Goal: Task Accomplishment & Management: Use online tool/utility

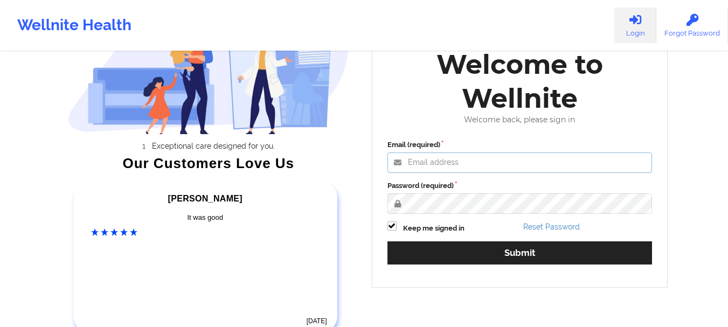
click at [435, 161] on input "Email (required)" at bounding box center [519, 162] width 265 height 20
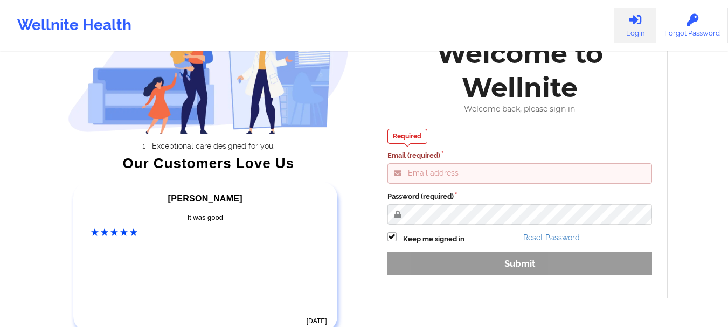
type input "[EMAIL_ADDRESS][DOMAIN_NAME]"
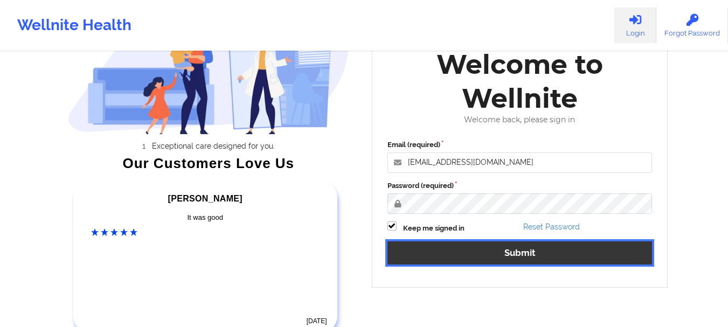
click at [447, 252] on button "Submit" at bounding box center [519, 252] width 265 height 23
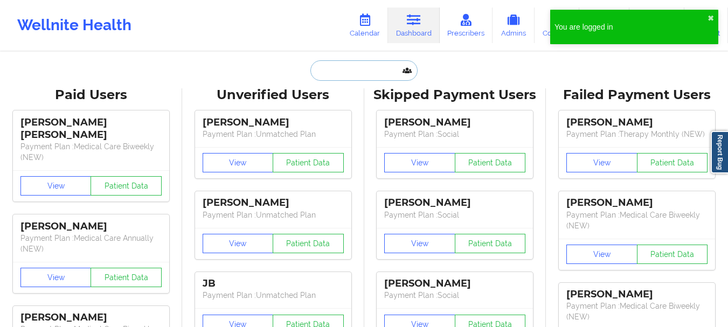
click at [352, 76] on input "text" at bounding box center [363, 70] width 107 height 20
paste input "[EMAIL_ADDRESS][DOMAIN_NAME]"
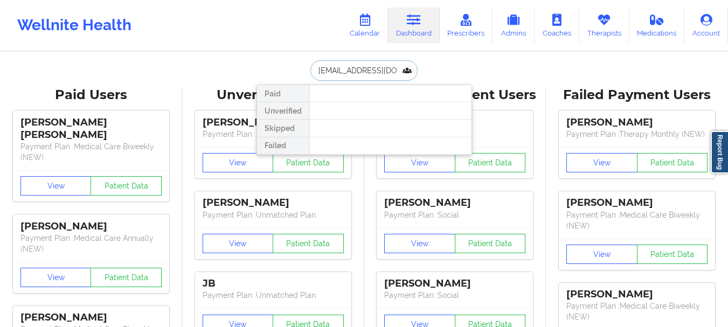
scroll to position [0, 9]
drag, startPoint x: 320, startPoint y: 72, endPoint x: 423, endPoint y: 74, distance: 102.9
click at [423, 74] on div "[EMAIL_ADDRESS][DOMAIN_NAME] Paid Unverified Skipped Failed" at bounding box center [363, 70] width 215 height 20
type input "r"
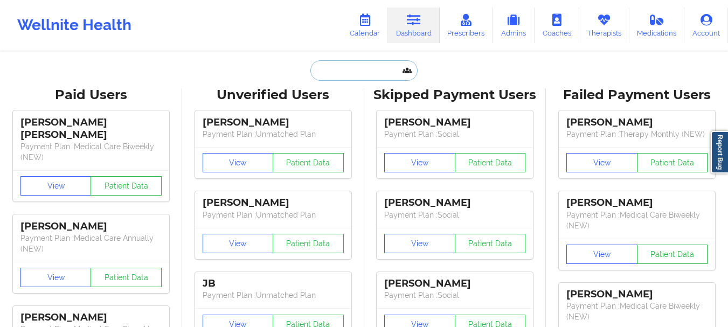
paste input "[EMAIL_ADDRESS][DOMAIN_NAME]"
type input "[EMAIL_ADDRESS][DOMAIN_NAME]"
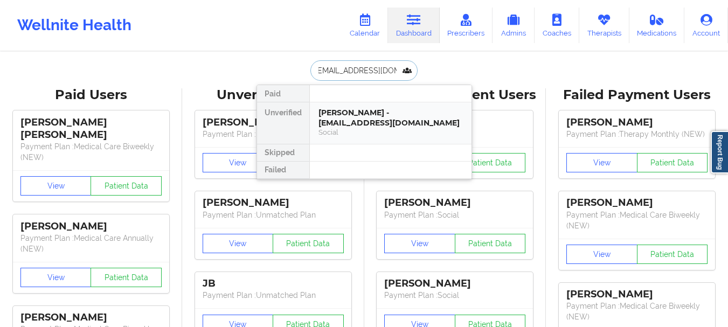
click at [375, 108] on div "[PERSON_NAME] - [EMAIL_ADDRESS][DOMAIN_NAME]" at bounding box center [390, 118] width 144 height 20
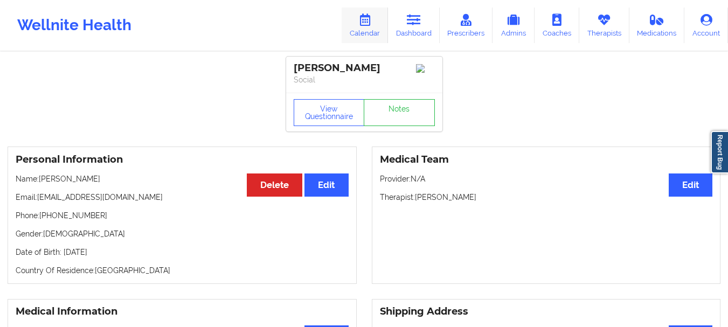
click at [377, 23] on link "Calendar" at bounding box center [365, 26] width 46 height 36
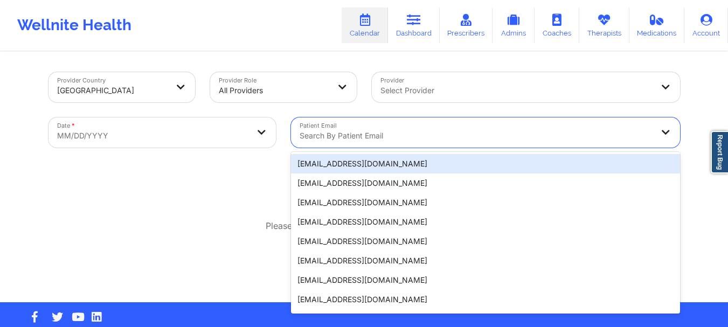
click at [343, 142] on div at bounding box center [475, 135] width 353 height 13
paste input "[EMAIL_ADDRESS][DOMAIN_NAME]"
type input "[EMAIL_ADDRESS][DOMAIN_NAME]"
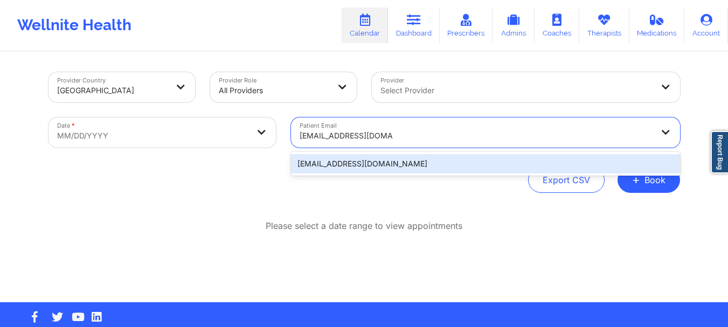
click at [364, 161] on div "[EMAIL_ADDRESS][DOMAIN_NAME]" at bounding box center [485, 163] width 389 height 19
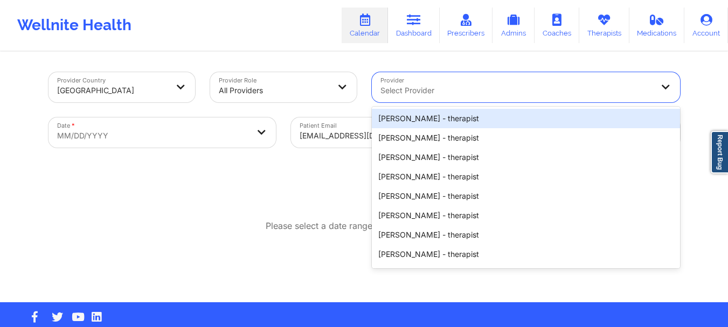
click at [408, 91] on div at bounding box center [516, 90] width 273 height 13
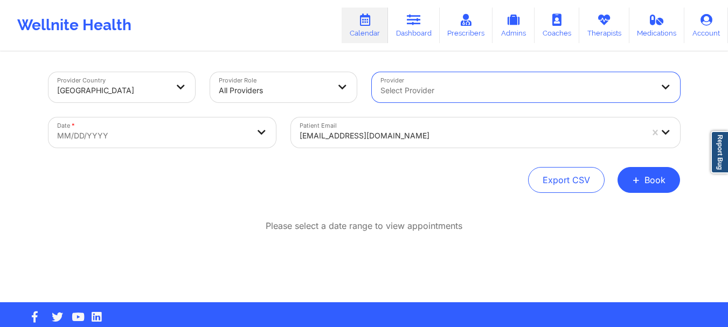
click at [408, 91] on div at bounding box center [516, 90] width 273 height 13
type input "lil"
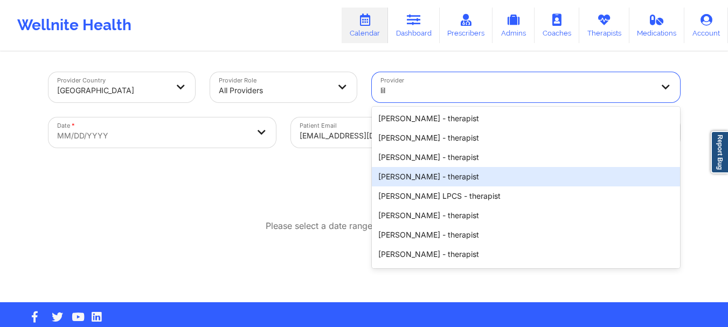
click at [415, 178] on div "[PERSON_NAME] - therapist" at bounding box center [526, 176] width 308 height 19
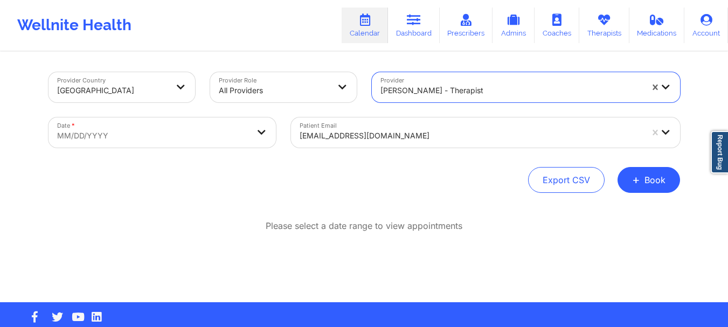
click at [190, 140] on body "Wellnite Health Calendar Dashboard Prescribers Admins Coaches Therapists Medica…" at bounding box center [364, 163] width 728 height 327
select select "2025-8"
select select "2025-9"
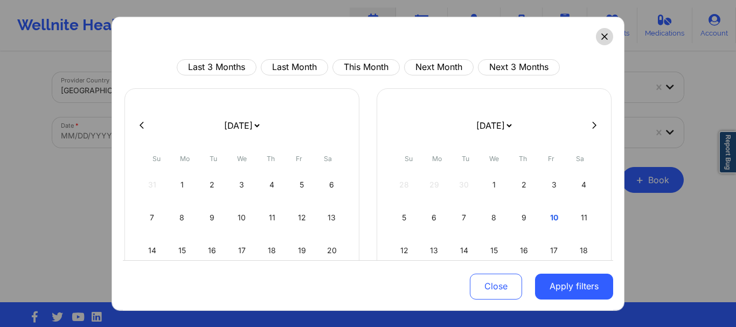
click at [598, 42] on button at bounding box center [604, 35] width 17 height 17
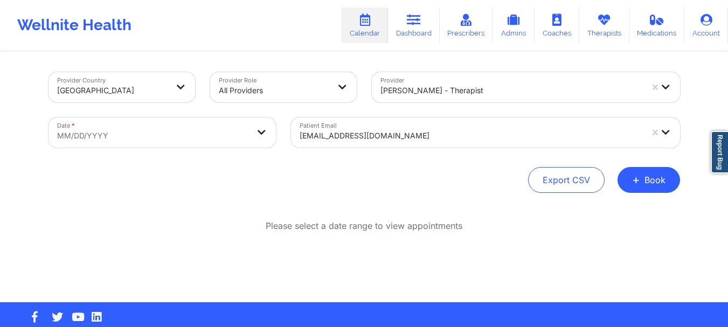
click at [384, 237] on div "Please select a date range to view appointments" at bounding box center [363, 261] width 631 height 82
click at [421, 30] on link "Dashboard" at bounding box center [414, 26] width 52 height 36
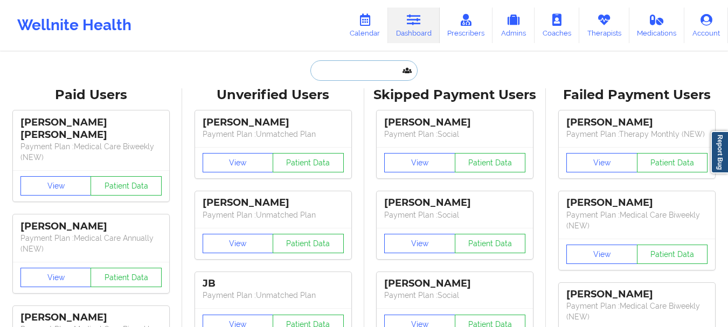
click at [352, 67] on input "text" at bounding box center [363, 70] width 107 height 20
paste input "[EMAIL_ADDRESS][DOMAIN_NAME]"
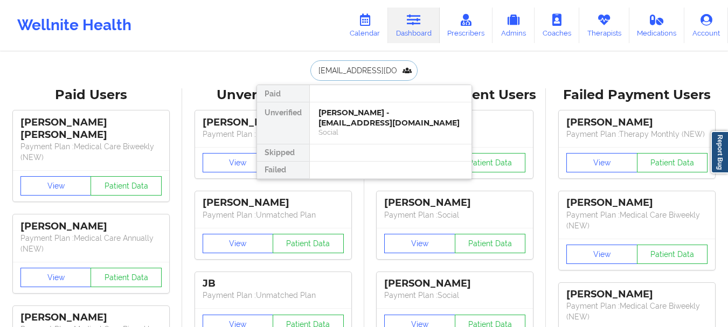
scroll to position [0, 3]
type input "[EMAIL_ADDRESS][DOMAIN_NAME]"
click at [341, 120] on div "[PERSON_NAME] - [EMAIL_ADDRESS][DOMAIN_NAME]" at bounding box center [390, 118] width 144 height 20
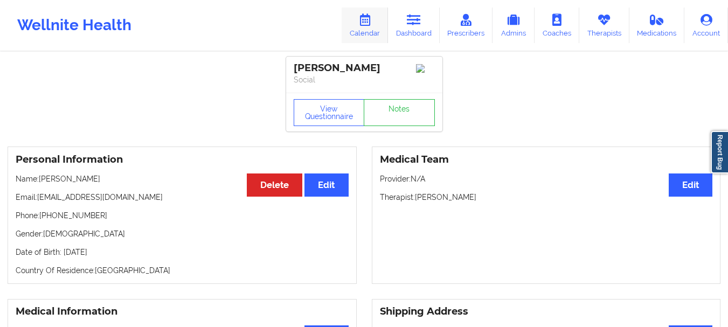
click at [359, 24] on link "Calendar" at bounding box center [365, 26] width 46 height 36
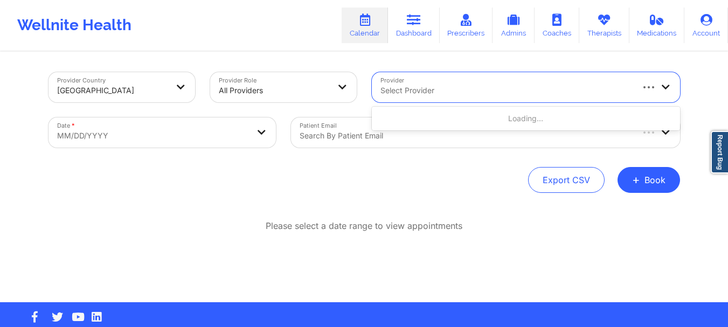
click at [410, 89] on div at bounding box center [505, 90] width 251 height 13
type input "[PERSON_NAME]"
click at [206, 150] on div "Date * MM/DD/YYYY" at bounding box center [162, 132] width 242 height 45
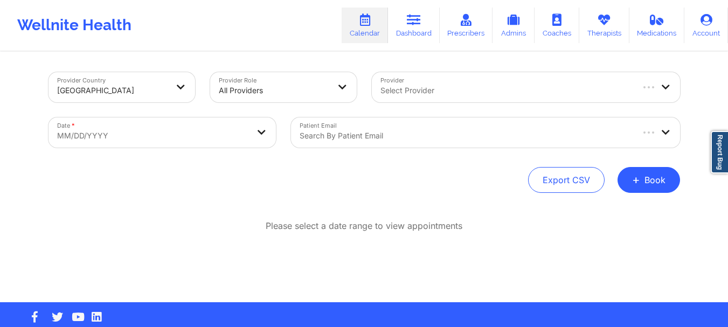
select select "2025-8"
select select "2025-9"
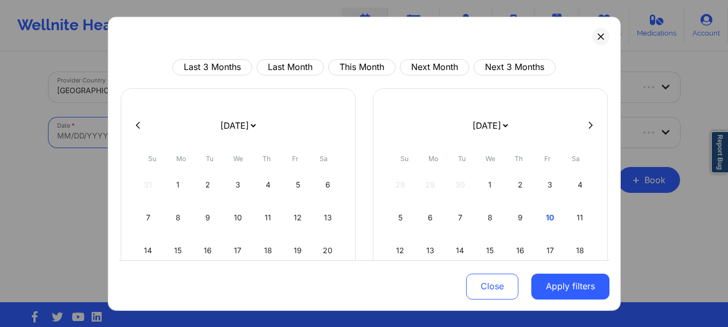
click at [214, 140] on body "Wellnite Health Calendar Dashboard Prescribers Admins Coaches Therapists Medica…" at bounding box center [364, 163] width 728 height 327
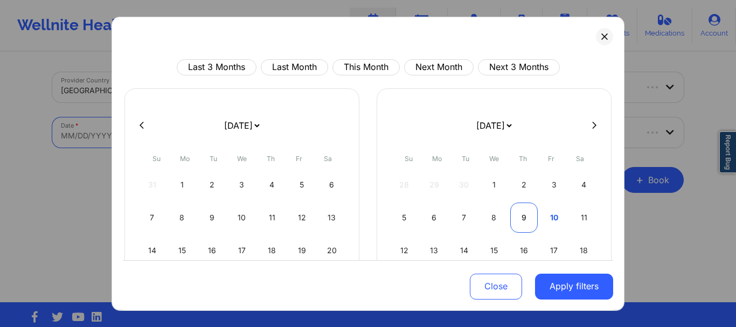
click at [519, 208] on div "9" at bounding box center [523, 217] width 27 height 30
select select "2025-9"
select select "2025-10"
select select "2025-9"
select select "2025-10"
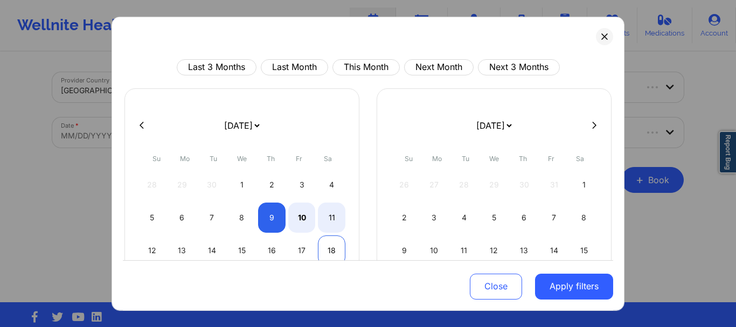
select select "2025-9"
select select "2025-10"
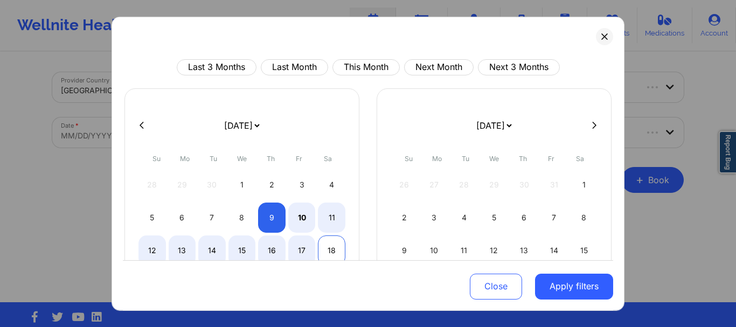
click at [329, 246] on div "18" at bounding box center [331, 250] width 27 height 30
select select "2025-9"
select select "2025-10"
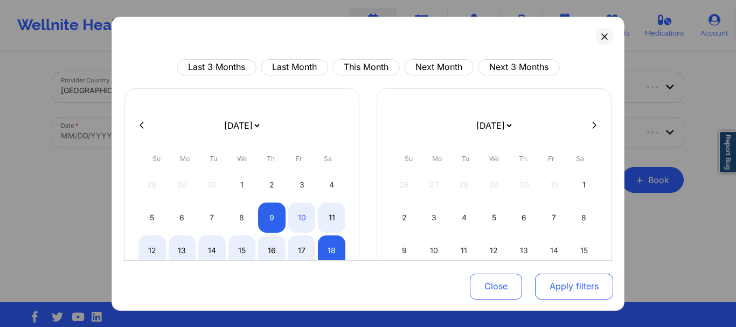
click at [546, 283] on button "Apply filters" at bounding box center [574, 287] width 78 height 26
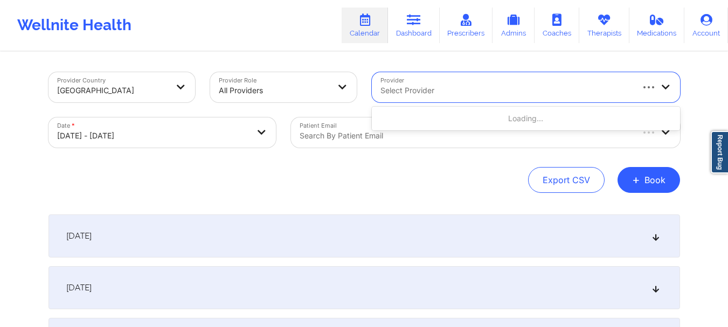
click at [412, 92] on div at bounding box center [505, 90] width 251 height 13
type input "[PERSON_NAME]"
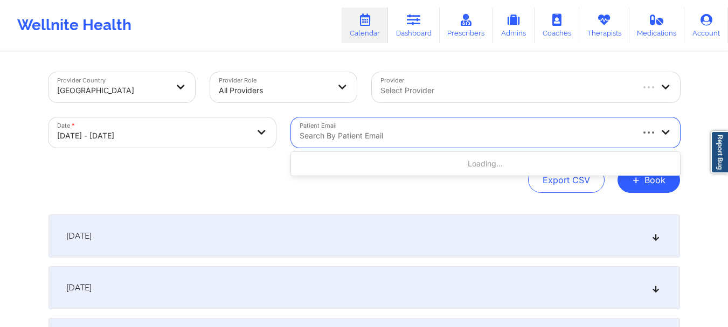
click at [365, 133] on div at bounding box center [465, 135] width 332 height 13
paste input "[EMAIL_ADDRESS][DOMAIN_NAME]"
click at [357, 165] on div "Loading..." at bounding box center [485, 163] width 389 height 19
type input "[EMAIL_ADDRESS][DOMAIN_NAME]"
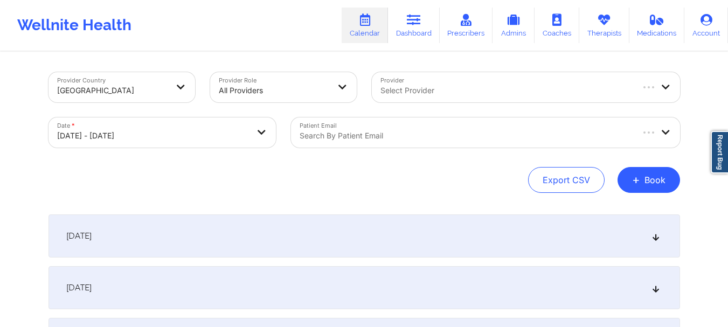
click at [290, 133] on div "Patient Email Search by patient email" at bounding box center [485, 132] width 404 height 45
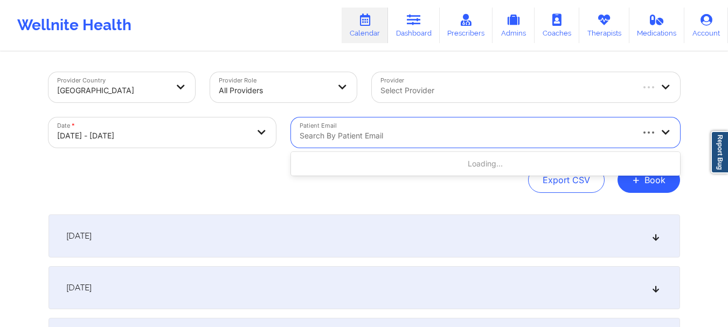
click at [429, 134] on div at bounding box center [465, 135] width 332 height 13
paste input "[EMAIL_ADDRESS][DOMAIN_NAME]"
type input "[EMAIL_ADDRESS][DOMAIN_NAME]"
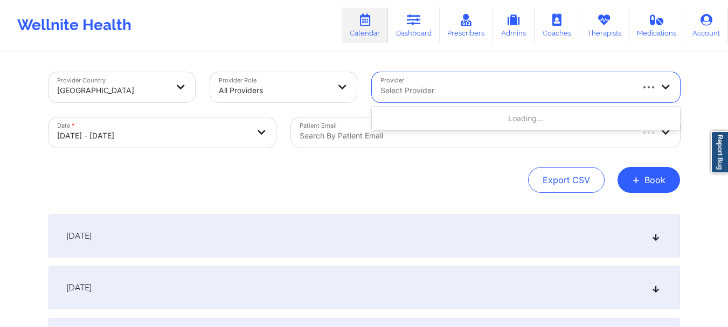
click at [424, 93] on div at bounding box center [505, 90] width 251 height 13
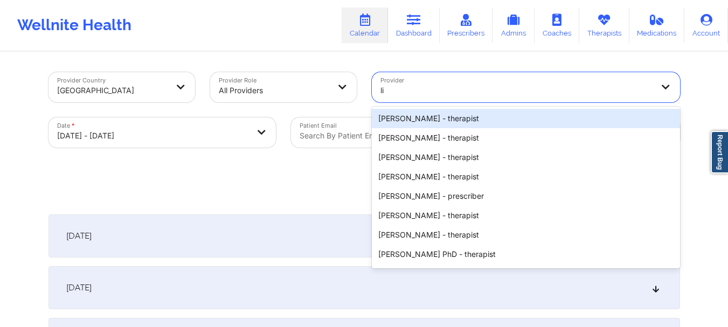
type input "l"
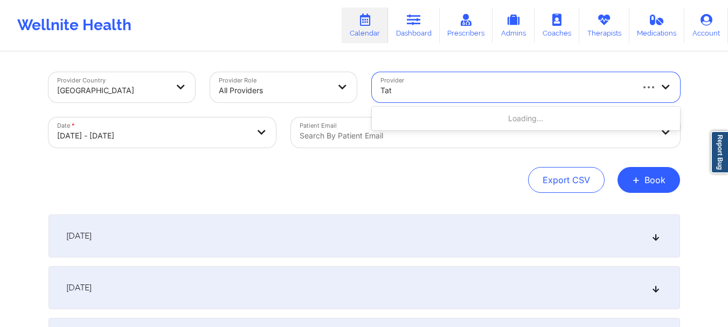
type input "[PERSON_NAME]"
click at [404, 100] on div "Select Provider" at bounding box center [513, 87] width 282 height 30
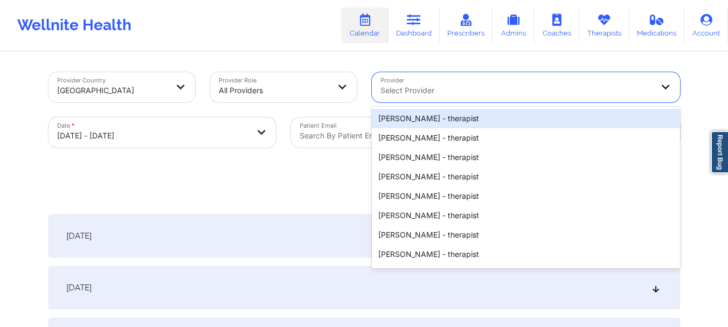
click at [409, 96] on div at bounding box center [516, 90] width 273 height 13
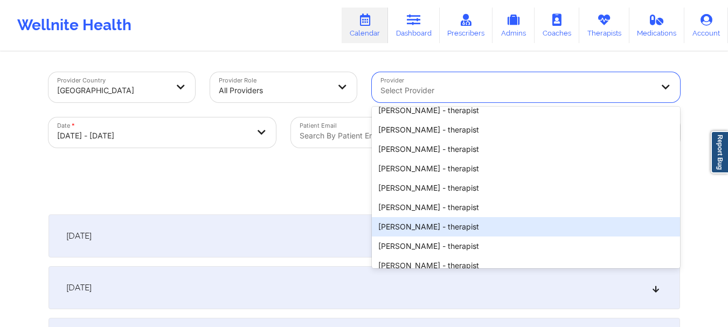
scroll to position [231, 0]
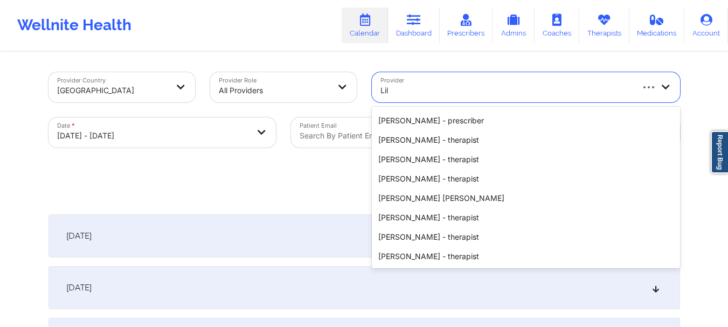
type input "Lill"
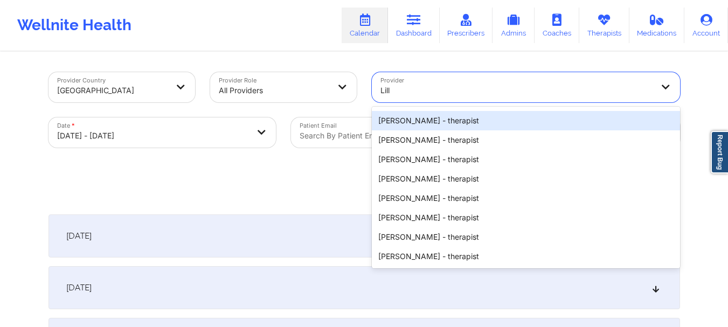
click at [432, 126] on div "[PERSON_NAME] - therapist" at bounding box center [526, 120] width 308 height 19
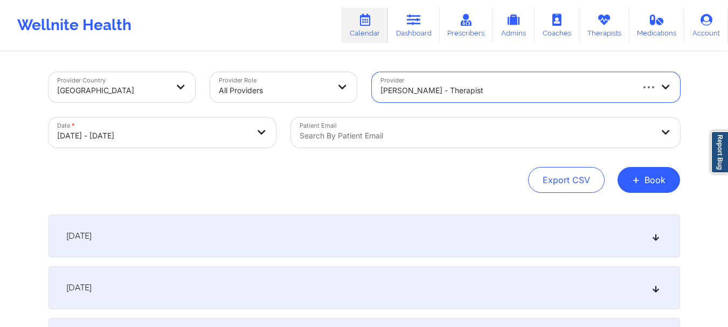
click at [401, 134] on div at bounding box center [475, 135] width 353 height 13
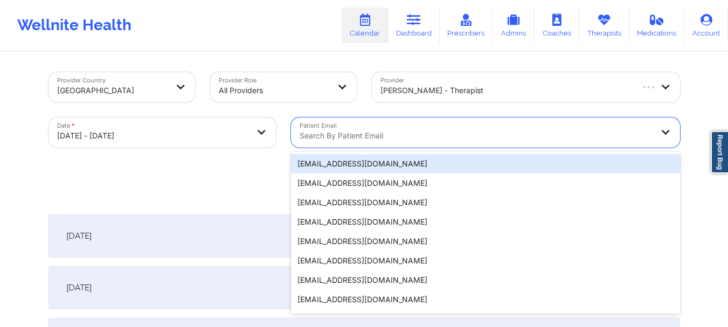
paste input "[EMAIL_ADDRESS][DOMAIN_NAME]"
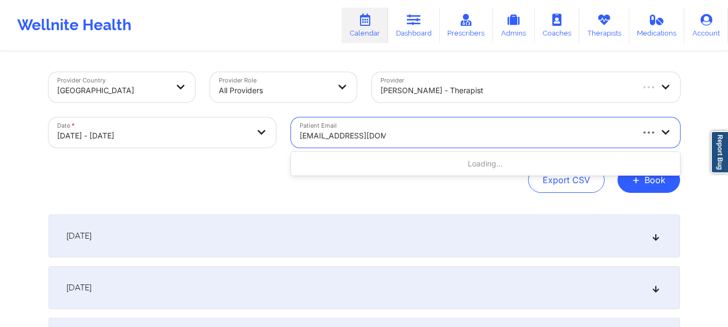
type input "[EMAIL_ADDRESS][DOMAIN_NAME]"
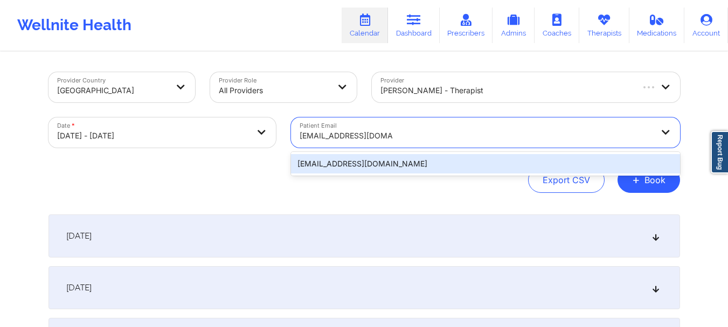
click at [380, 159] on div "[EMAIL_ADDRESS][DOMAIN_NAME]" at bounding box center [485, 163] width 389 height 19
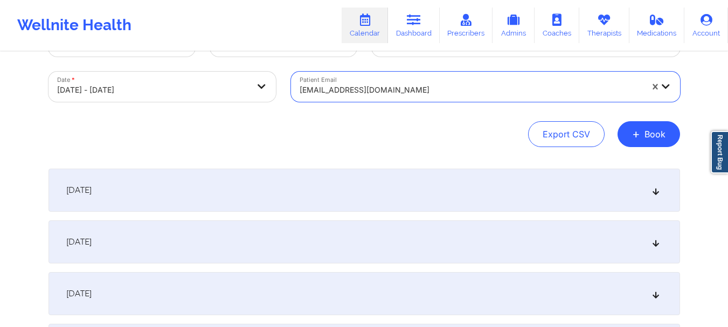
scroll to position [59, 0]
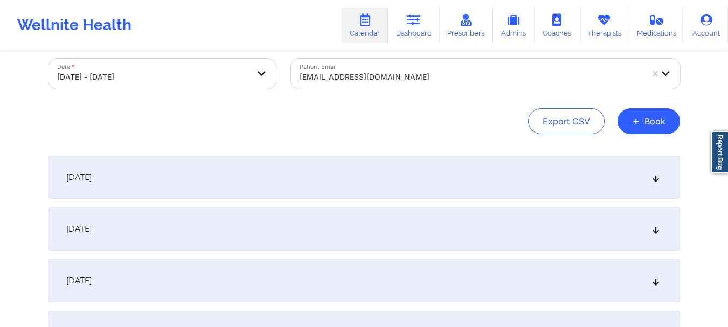
click at [382, 176] on div "[DATE]" at bounding box center [363, 177] width 631 height 43
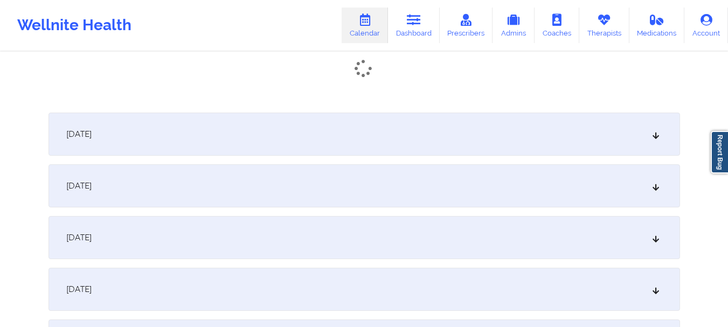
scroll to position [220, 0]
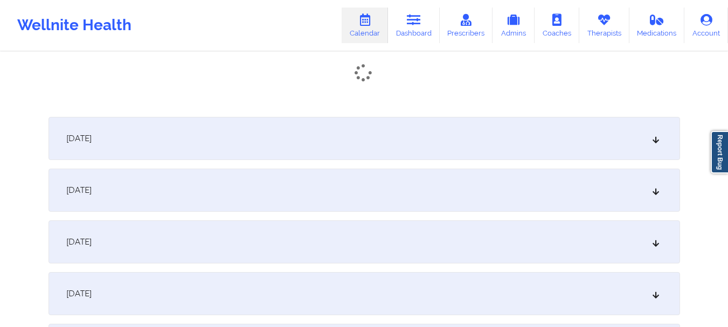
click at [646, 138] on div "[DATE]" at bounding box center [363, 138] width 631 height 43
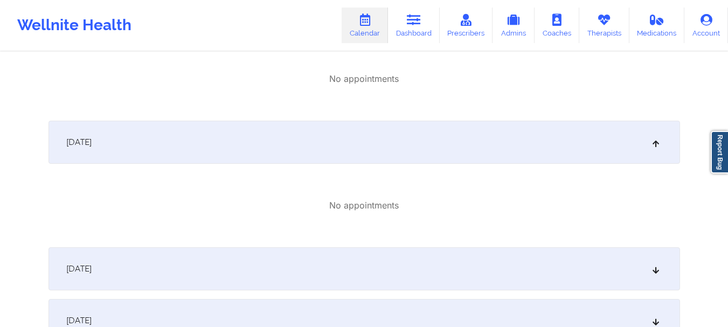
scroll to position [232, 0]
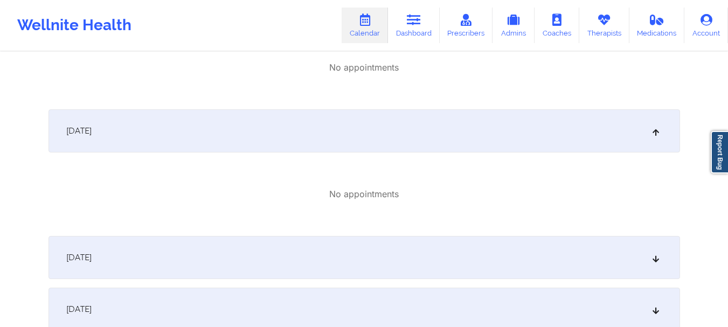
click at [461, 253] on div "[DATE]" at bounding box center [363, 257] width 631 height 43
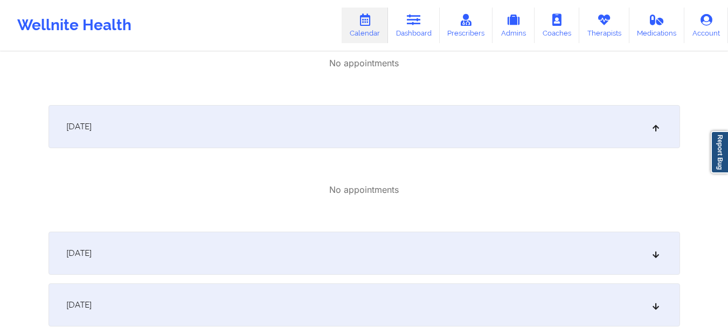
scroll to position [408, 0]
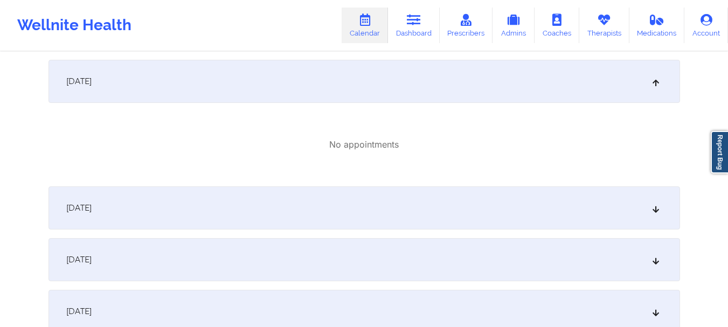
click at [532, 203] on div "[DATE]" at bounding box center [363, 207] width 631 height 43
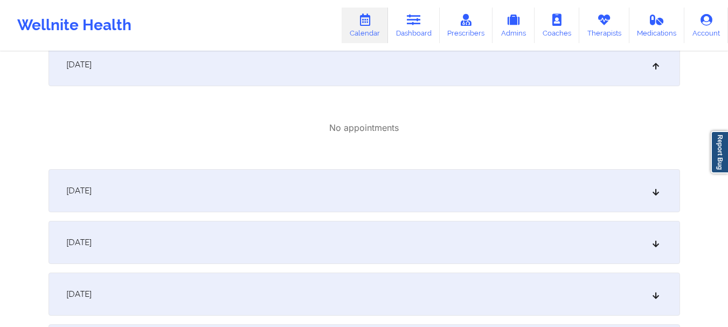
scroll to position [582, 0]
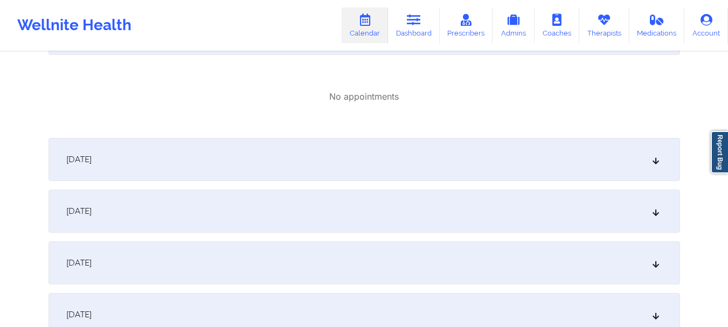
click at [496, 159] on div "[DATE]" at bounding box center [363, 159] width 631 height 43
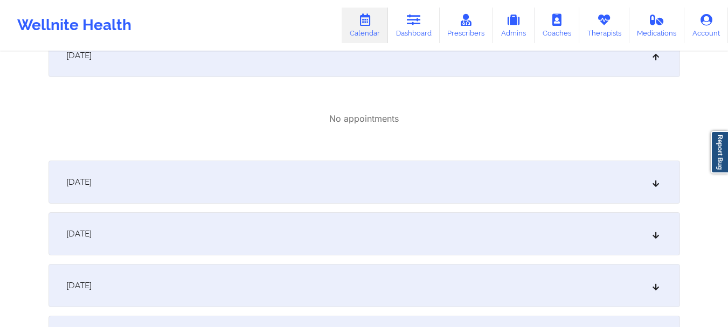
scroll to position [719, 0]
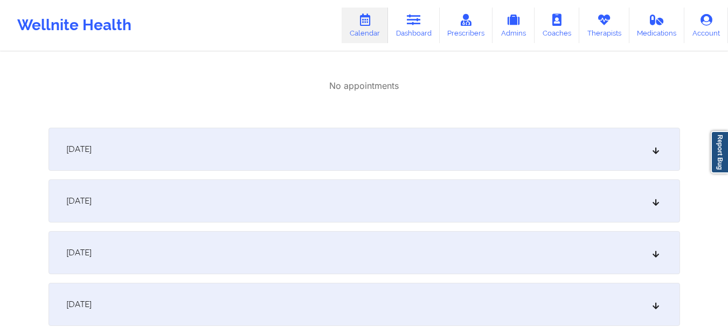
click at [547, 115] on div "No appointments" at bounding box center [363, 86] width 631 height 66
click at [492, 160] on div "[DATE]" at bounding box center [363, 149] width 631 height 43
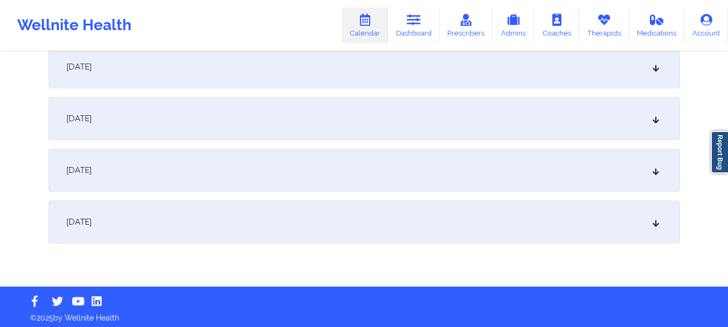
click at [243, 123] on div "[DATE]" at bounding box center [363, 118] width 631 height 43
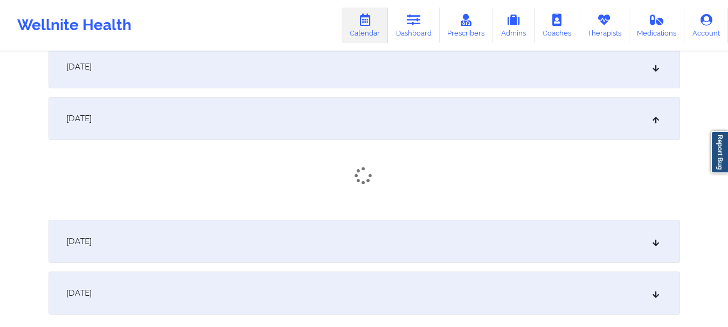
click at [212, 83] on div "[DATE]" at bounding box center [363, 66] width 631 height 43
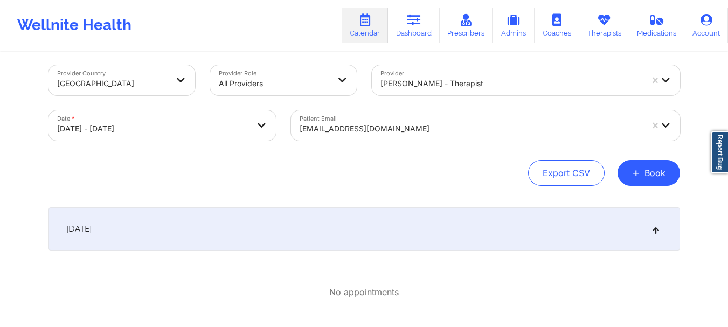
scroll to position [0, 0]
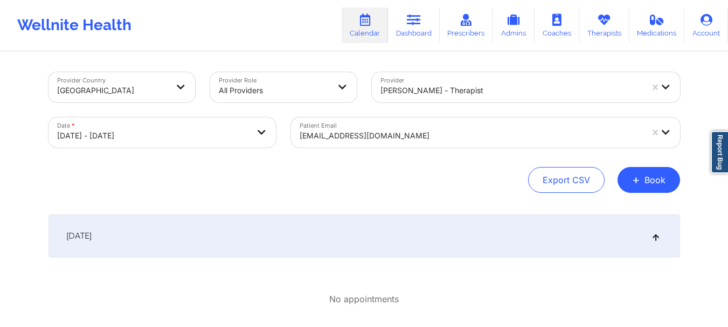
click at [407, 134] on div at bounding box center [470, 135] width 343 height 13
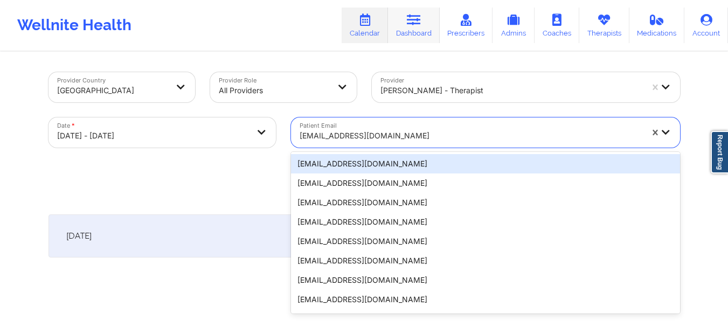
click at [421, 19] on icon at bounding box center [414, 20] width 14 height 12
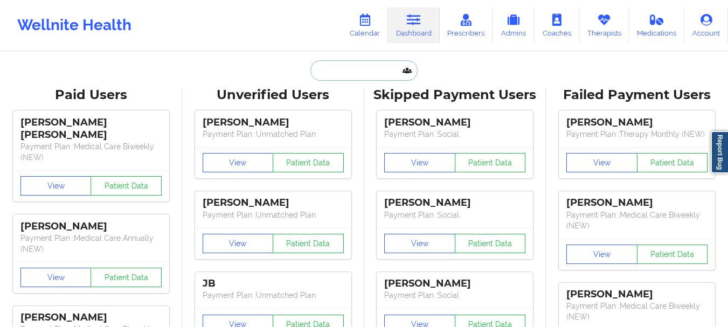
click at [355, 65] on input "text" at bounding box center [363, 70] width 107 height 20
paste input "[EMAIL_ADDRESS][DOMAIN_NAME]"
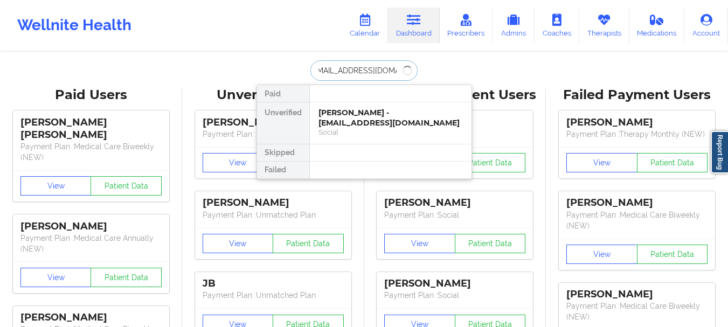
type input "[EMAIL_ADDRESS][DOMAIN_NAME]"
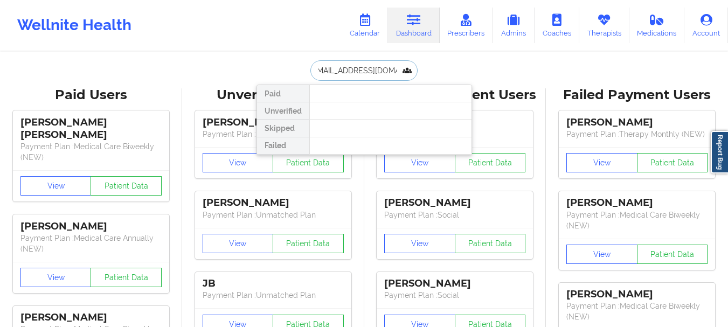
scroll to position [0, 0]
click at [398, 73] on input "[EMAIL_ADDRESS][DOMAIN_NAME]" at bounding box center [363, 70] width 107 height 20
drag, startPoint x: 316, startPoint y: 72, endPoint x: 415, endPoint y: 88, distance: 100.0
click at [415, 81] on div "[EMAIL_ADDRESS][DOMAIN_NAME] Paid Unverified Skipped Failed" at bounding box center [363, 70] width 215 height 20
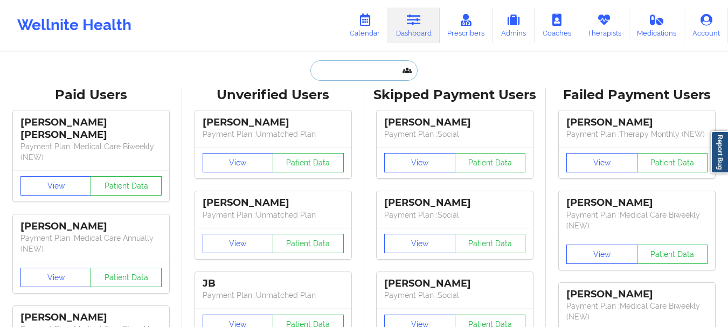
scroll to position [0, 0]
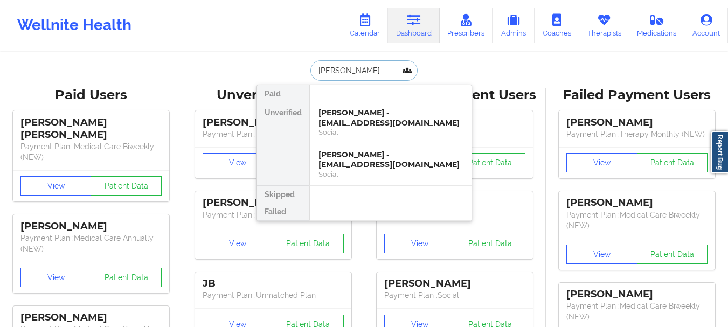
type input "[PERSON_NAME]"
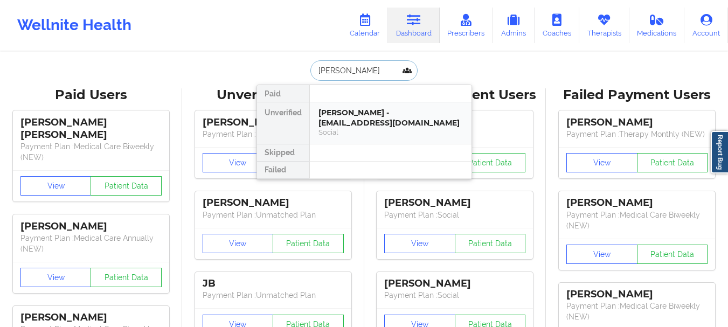
click at [353, 111] on div "[PERSON_NAME] - [EMAIL_ADDRESS][DOMAIN_NAME]" at bounding box center [390, 118] width 144 height 20
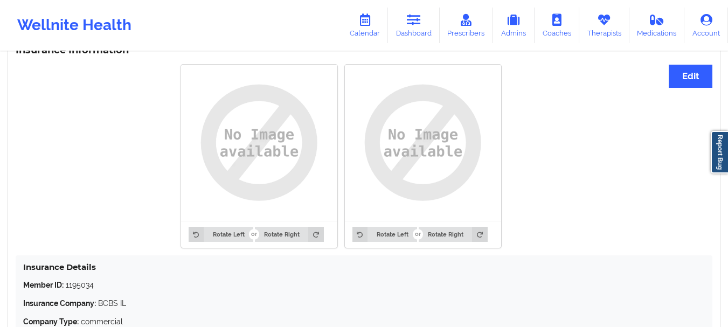
scroll to position [818, 0]
click at [271, 154] on img at bounding box center [259, 142] width 141 height 141
click at [218, 238] on button "Rotate Left" at bounding box center [221, 233] width 65 height 15
click at [278, 240] on button "Rotate Right" at bounding box center [289, 233] width 68 height 15
click at [293, 136] on img at bounding box center [259, 142] width 141 height 141
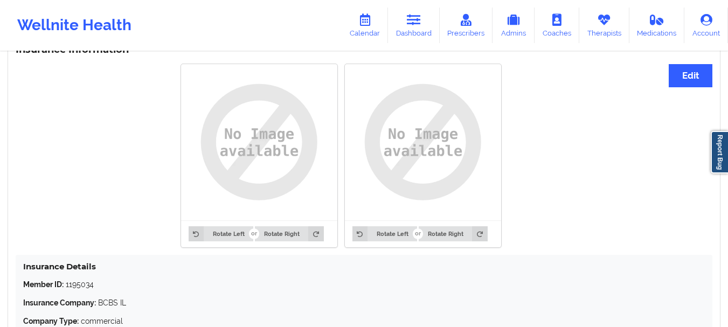
click at [293, 136] on img at bounding box center [259, 142] width 141 height 141
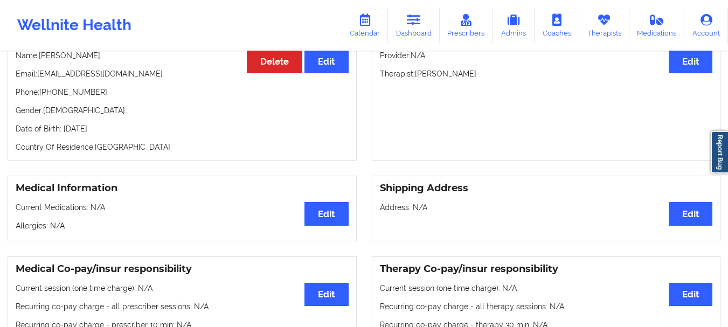
scroll to position [0, 0]
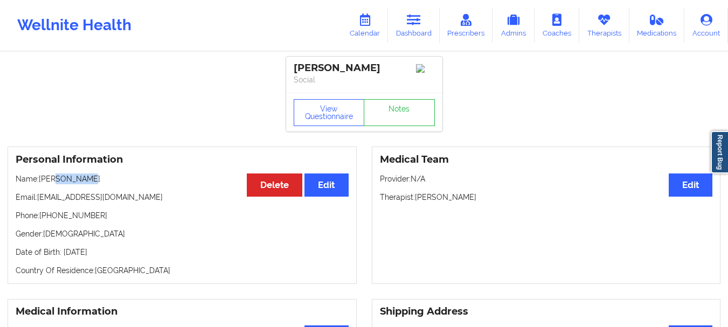
drag, startPoint x: 87, startPoint y: 180, endPoint x: 51, endPoint y: 180, distance: 36.1
click at [51, 180] on p "Name: [PERSON_NAME]" at bounding box center [182, 178] width 333 height 11
click at [40, 180] on p "Name: [PERSON_NAME]" at bounding box center [182, 178] width 333 height 11
drag, startPoint x: 40, startPoint y: 180, endPoint x: 90, endPoint y: 185, distance: 49.8
click at [90, 184] on p "Name: [PERSON_NAME]" at bounding box center [182, 178] width 333 height 11
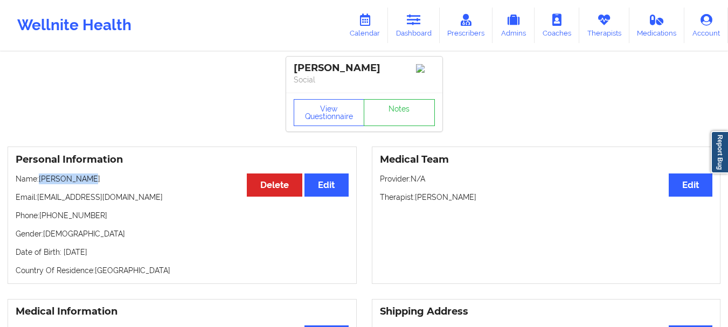
copy p "[PERSON_NAME]"
click at [424, 23] on link "Dashboard" at bounding box center [414, 26] width 52 height 36
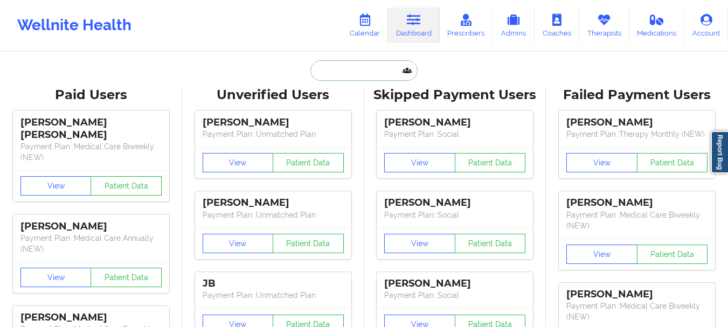
click at [354, 71] on input "text" at bounding box center [363, 70] width 107 height 20
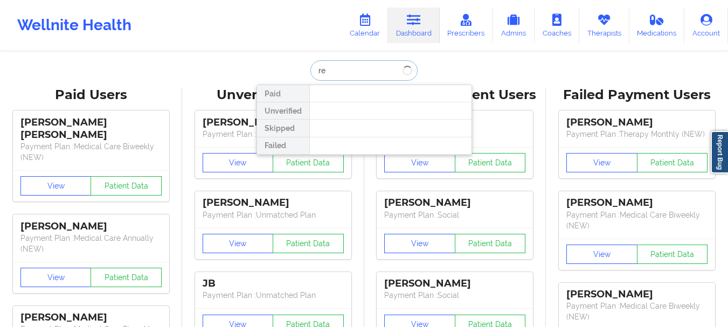
type input "r"
